Goal: Browse casually

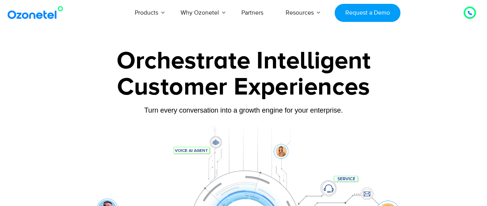
click at [465, 13] on div at bounding box center [469, 12] width 9 height 9
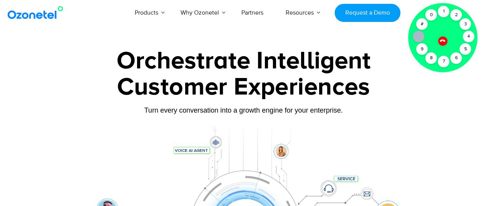
click at [442, 40] on icon at bounding box center [442, 40] width 5 height 5
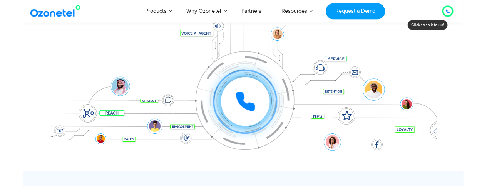
scroll to position [120, 0]
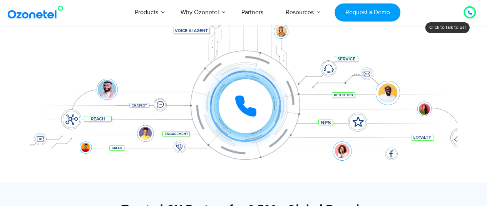
click at [246, 104] on icon at bounding box center [245, 106] width 23 height 23
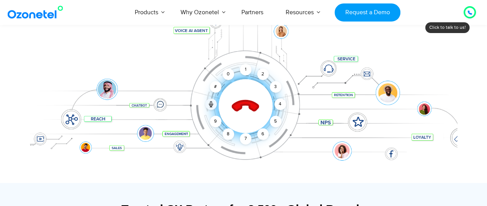
click at [246, 104] on icon at bounding box center [245, 106] width 27 height 27
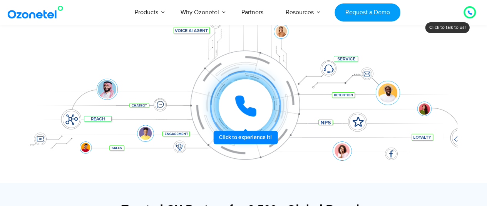
drag, startPoint x: 248, startPoint y: 137, endPoint x: 248, endPoint y: 101, distance: 36.2
click at [248, 106] on div "Click to experience it! Call ended 1 2 3 4 5 6 7 8 9 # 0" at bounding box center [246, 106] width 424 height 0
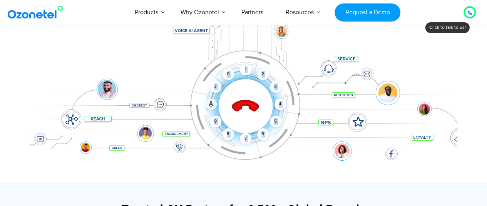
click at [248, 101] on icon at bounding box center [245, 106] width 27 height 27
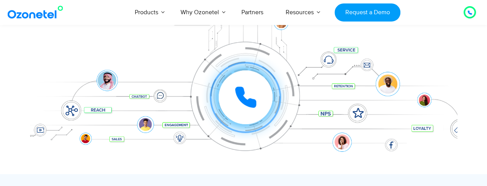
scroll to position [129, 0]
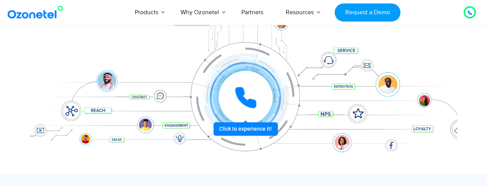
click at [245, 94] on icon at bounding box center [245, 97] width 23 height 23
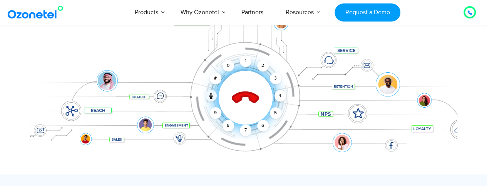
click at [252, 98] on icon at bounding box center [245, 98] width 27 height 27
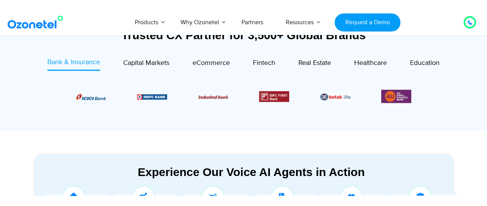
scroll to position [0, 0]
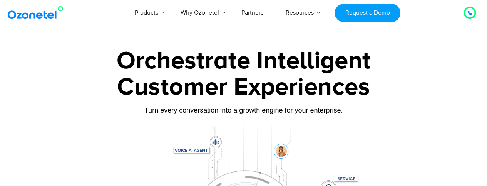
click at [468, 12] on icon at bounding box center [470, 13] width 4 height 4
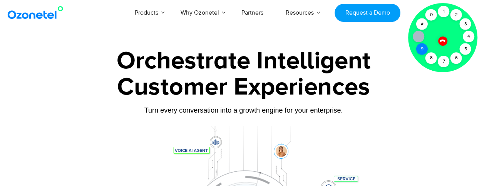
click at [421, 50] on div "9" at bounding box center [422, 50] width 12 height 12
click at [465, 50] on div "5" at bounding box center [466, 50] width 12 height 12
click at [446, 40] on div at bounding box center [442, 41] width 13 height 13
